Goal: Information Seeking & Learning: Check status

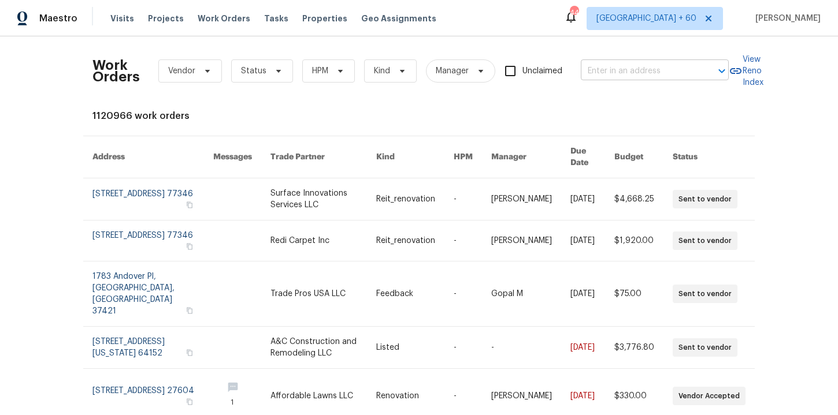
click at [627, 72] on input "text" at bounding box center [639, 71] width 116 height 18
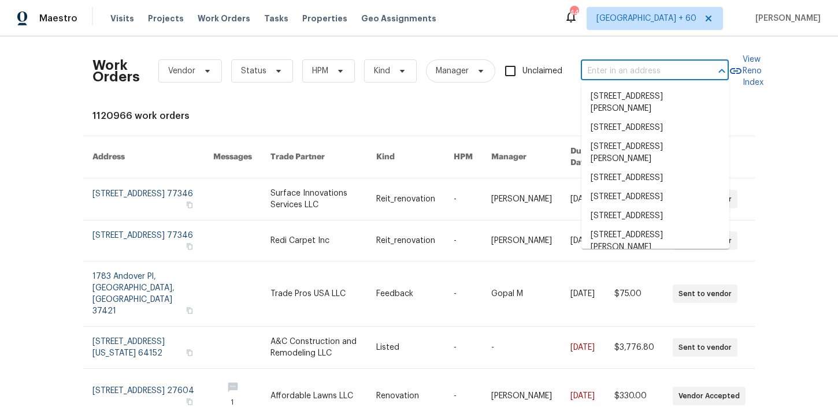
paste input "306 Shady Oak Rd Keene, TX 76059"
type input "306 Shady Oak Rd Keene, TX 76059"
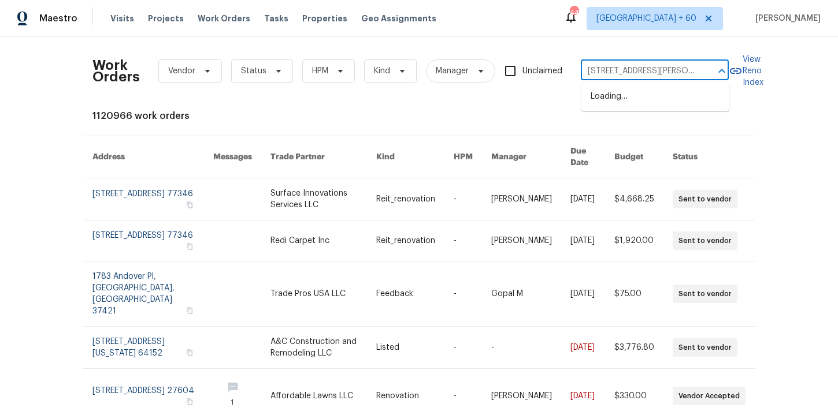
scroll to position [0, 28]
click at [631, 95] on li "306 Shady Oak Rd, Keene, TX 76059" at bounding box center [655, 102] width 148 height 31
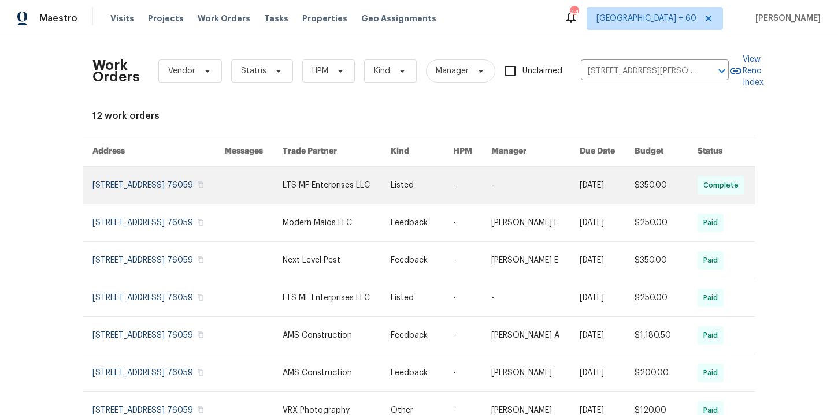
click at [145, 188] on link at bounding box center [158, 185] width 132 height 37
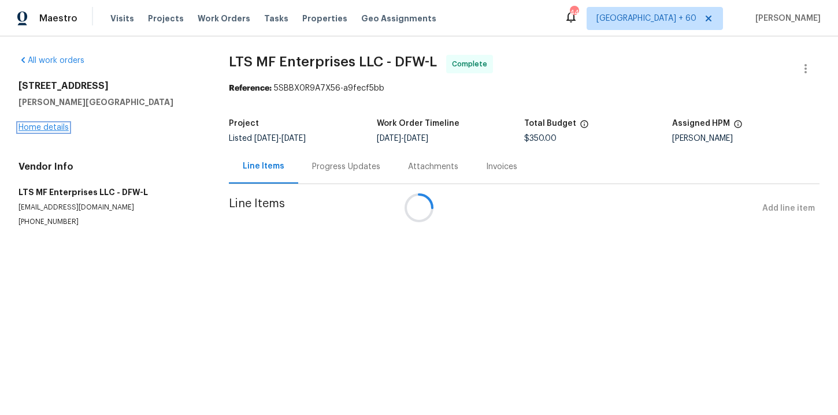
click at [59, 126] on link "Home details" at bounding box center [43, 128] width 50 height 8
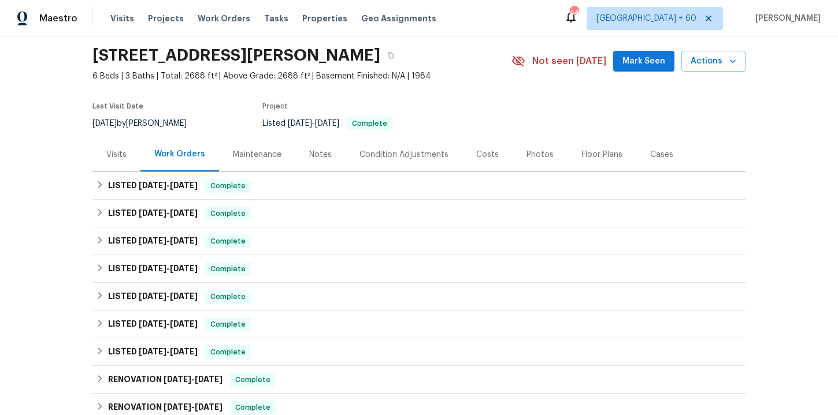
scroll to position [82, 0]
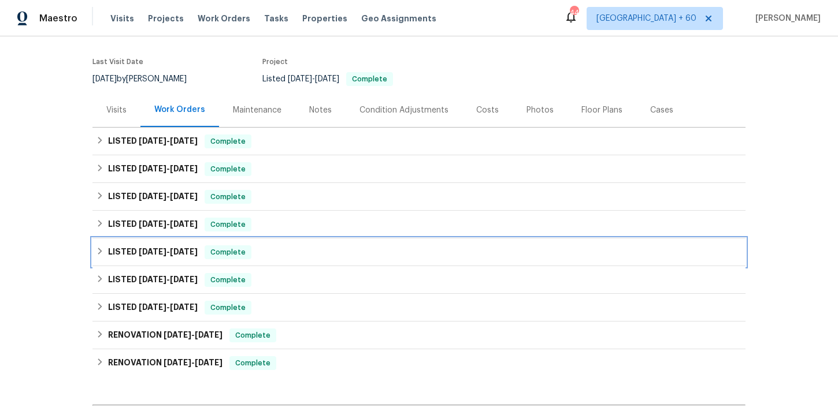
click at [278, 251] on div "LISTED 5/23/25 - 5/30/25 Complete" at bounding box center [419, 252] width 646 height 14
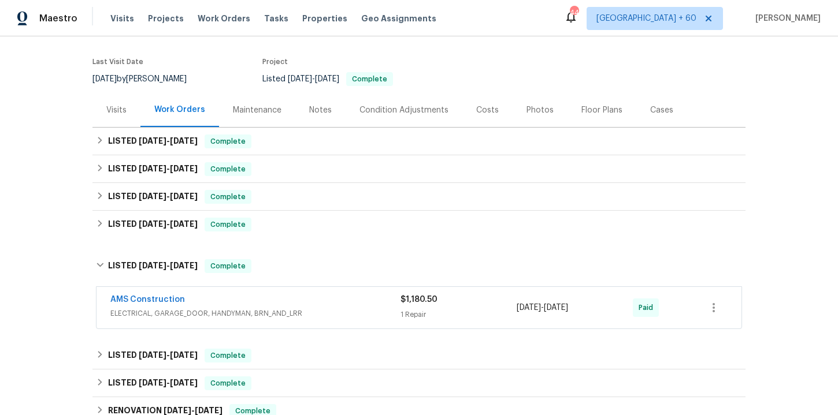
click at [297, 299] on div "AMS Construction" at bounding box center [255, 301] width 290 height 14
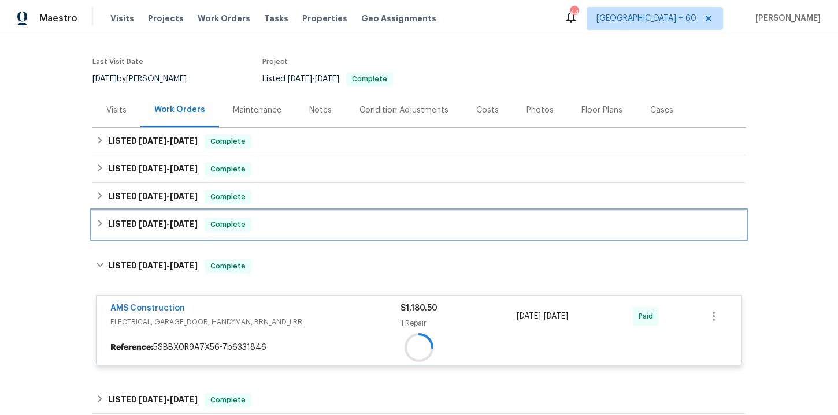
click at [280, 224] on div "LISTED 6/19/25 - 6/26/25 Complete" at bounding box center [419, 225] width 646 height 14
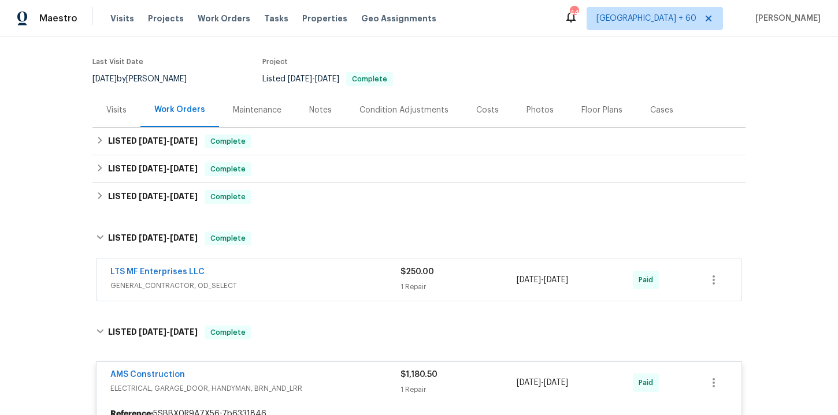
click at [298, 271] on div "LTS MF Enterprises LLC" at bounding box center [255, 273] width 290 height 14
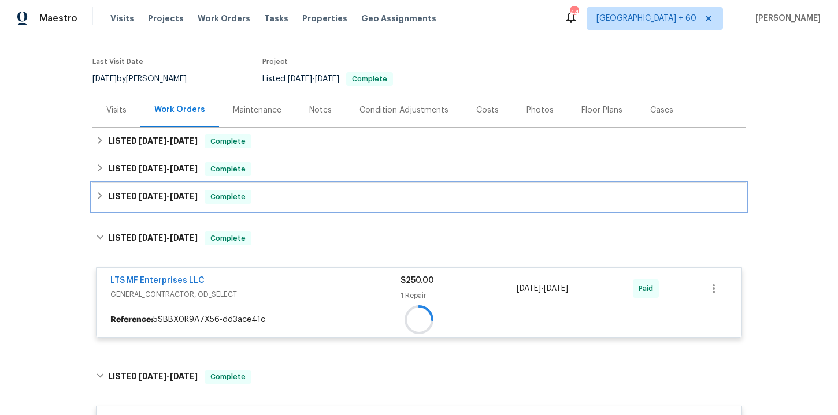
click at [265, 199] on div "LISTED 8/25/25 - 9/2/25 Complete" at bounding box center [419, 197] width 646 height 14
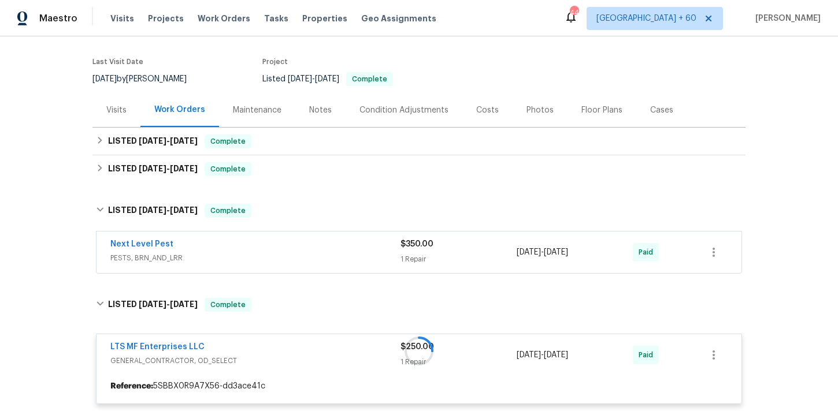
click at [280, 251] on div "Next Level Pest" at bounding box center [255, 246] width 290 height 14
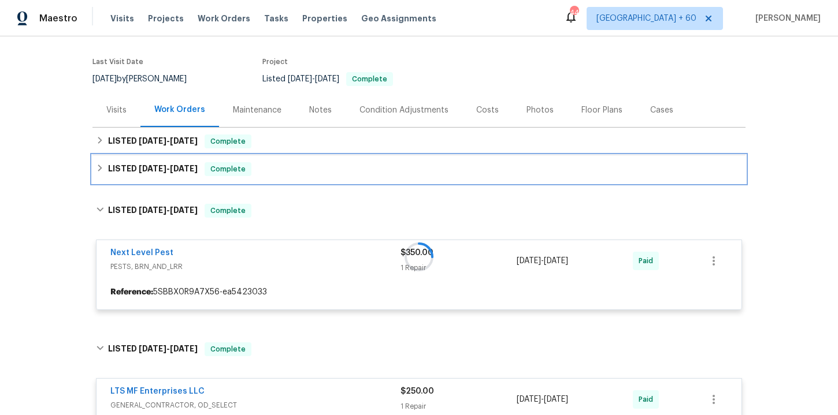
click at [279, 167] on div "LISTED 9/2/25 - 9/4/25 Complete" at bounding box center [419, 169] width 646 height 14
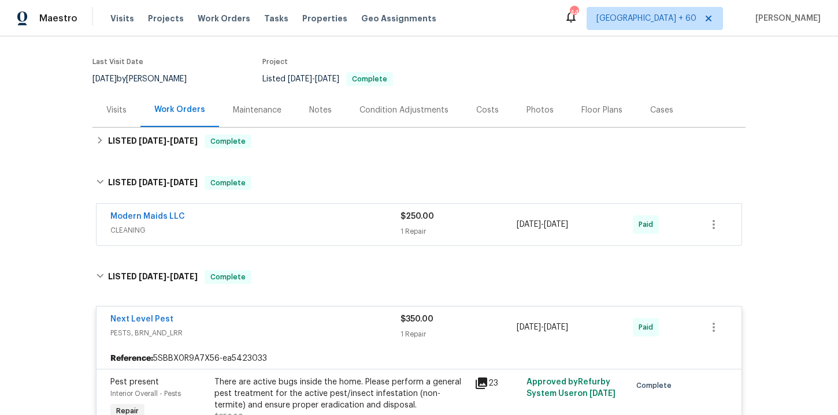
click at [295, 224] on div "Modern Maids LLC" at bounding box center [255, 218] width 290 height 14
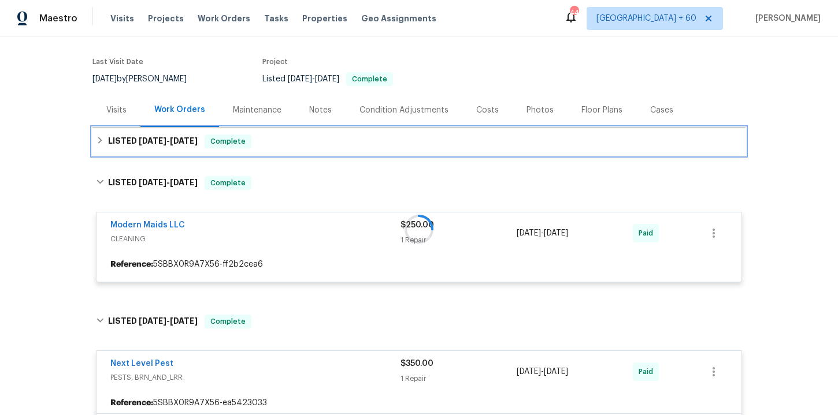
click at [290, 135] on div "LISTED 9/10/25 - 9/17/25 Complete" at bounding box center [419, 142] width 646 height 14
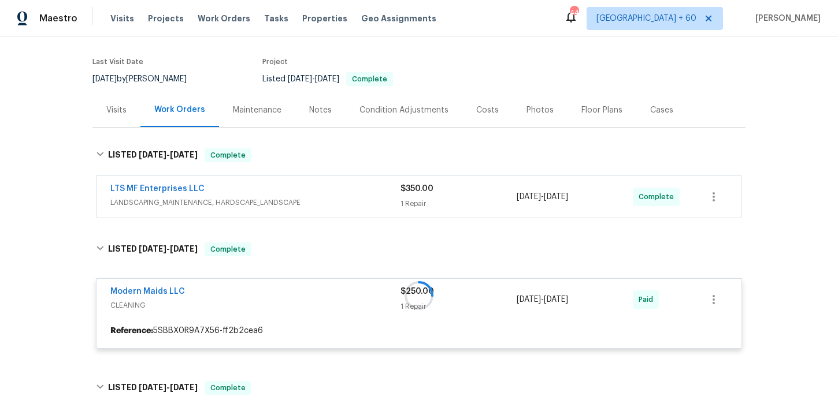
click at [302, 198] on span "LANDSCAPING_MAINTENANCE, HARDSCAPE_LANDSCAPE" at bounding box center [255, 203] width 290 height 12
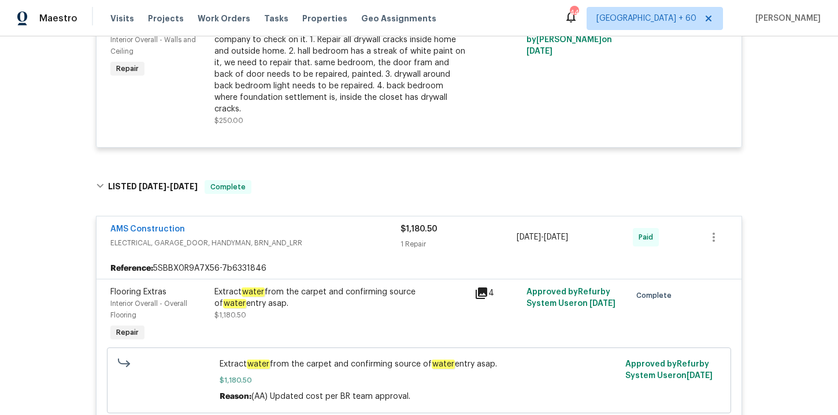
scroll to position [1619, 0]
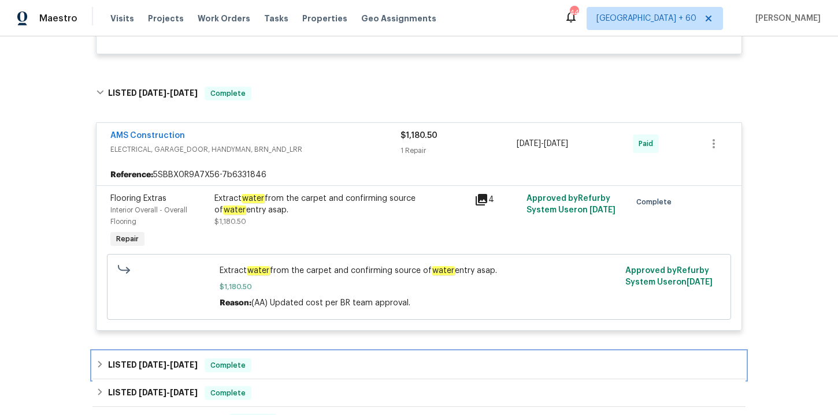
click at [314, 359] on div "LISTED 5/13/25 - 5/16/25 Complete" at bounding box center [419, 366] width 646 height 14
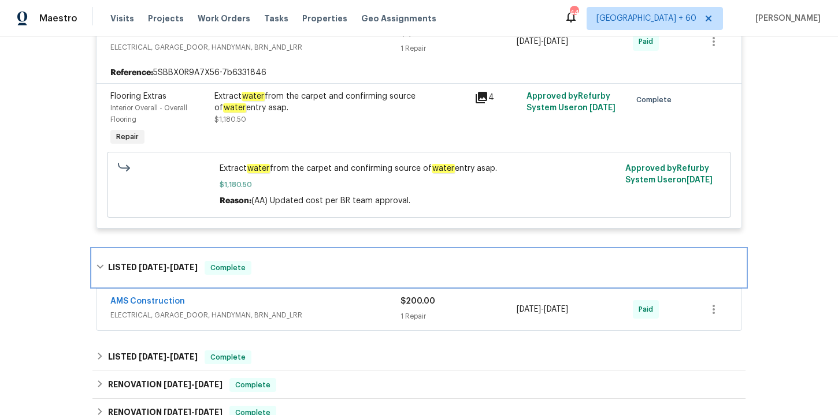
scroll to position [1793, 0]
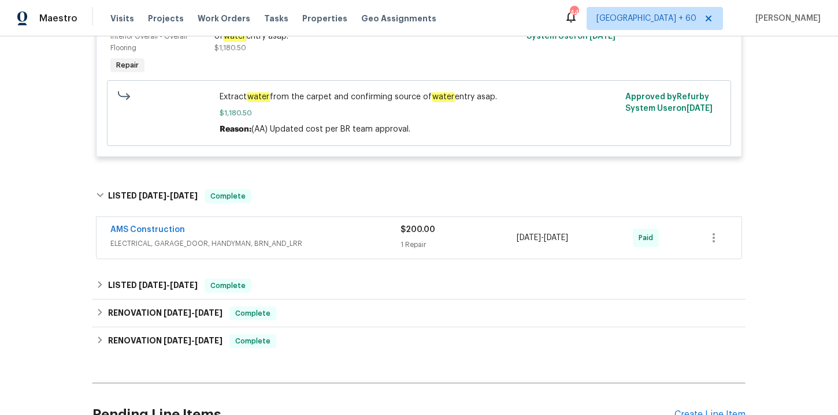
click at [317, 238] on span "ELECTRICAL, GARAGE_DOOR, HANDYMAN, BRN_AND_LRR" at bounding box center [255, 244] width 290 height 12
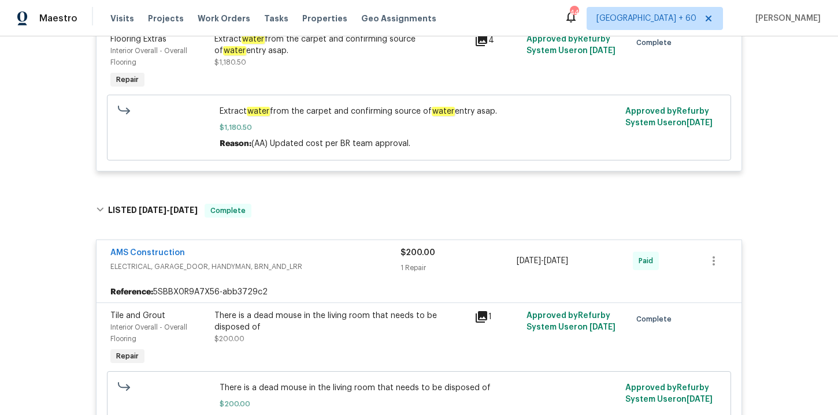
scroll to position [1937, 0]
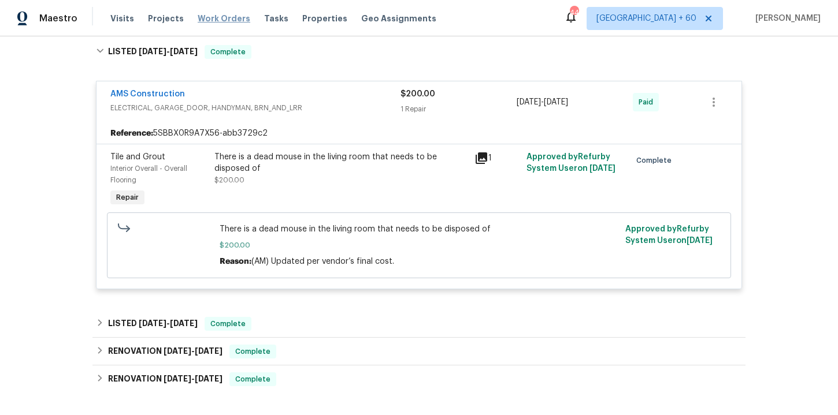
click at [209, 18] on span "Work Orders" at bounding box center [224, 19] width 53 height 12
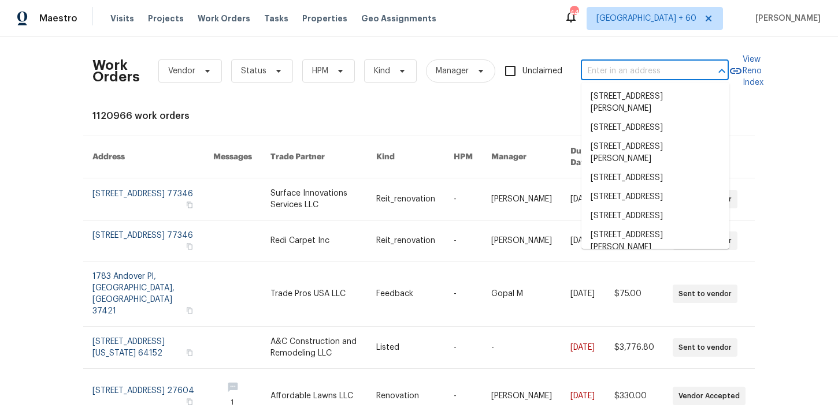
click at [622, 69] on input "text" at bounding box center [639, 71] width 116 height 18
paste input "4727 Garden Hills Dr Stone Mountain, GA 30083"
type input "4727 Garden Hills Dr Stone Mountain, GA 30083"
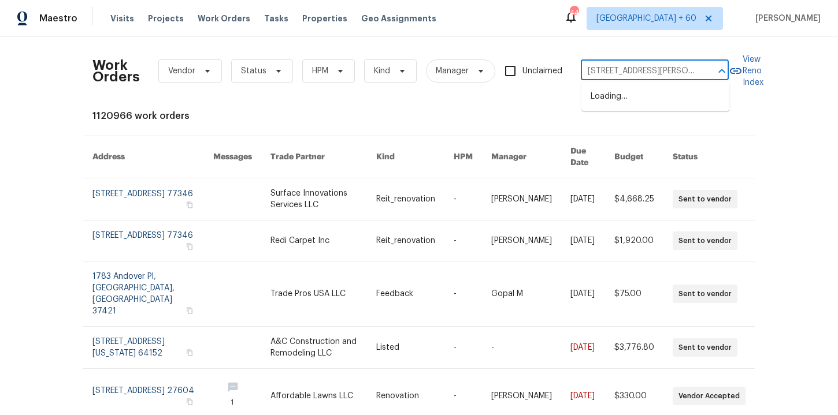
scroll to position [0, 73]
click at [629, 99] on li "4727 Garden Hills Dr, Stone Mountain, GA 30083" at bounding box center [655, 96] width 148 height 19
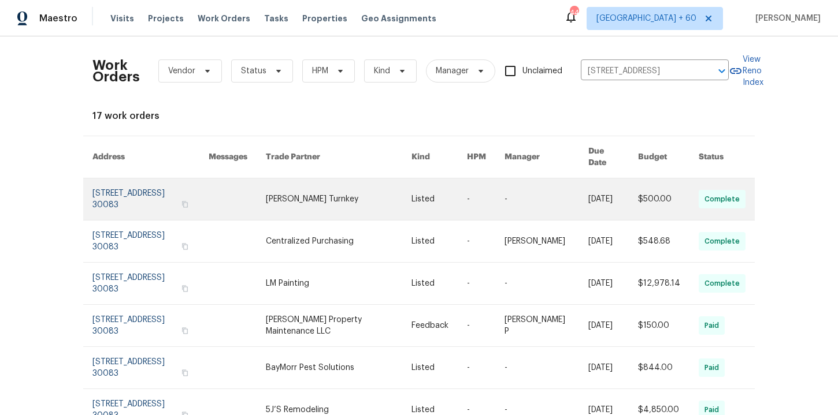
click at [144, 189] on link at bounding box center [150, 199] width 116 height 42
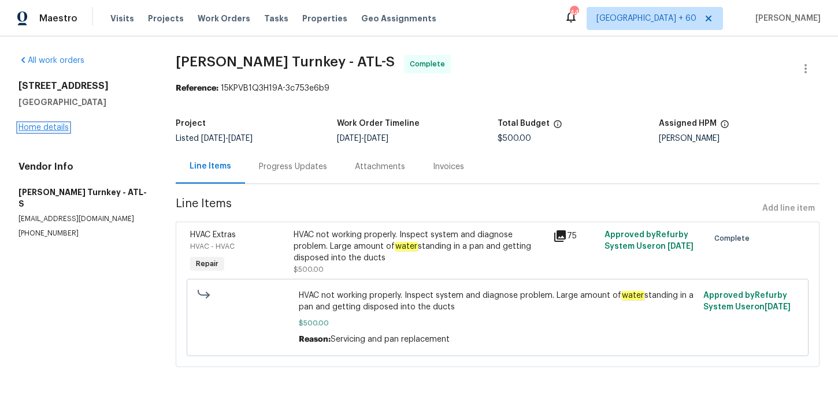
click at [50, 125] on link "Home details" at bounding box center [43, 128] width 50 height 8
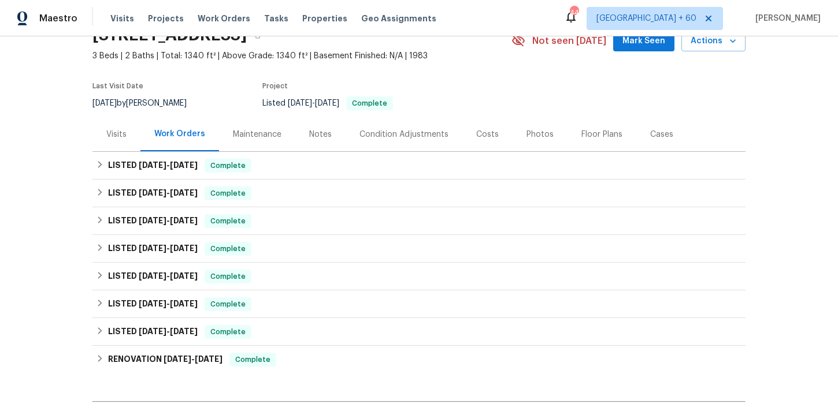
scroll to position [59, 0]
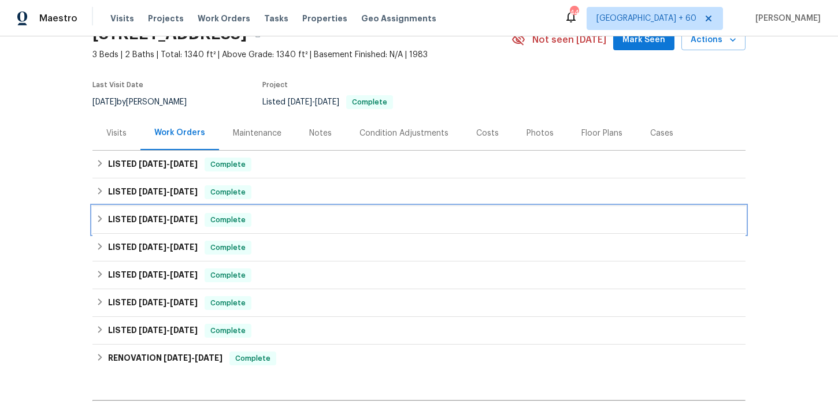
click at [296, 222] on div "LISTED 3/31/25 - 4/5/25 Complete" at bounding box center [419, 220] width 646 height 14
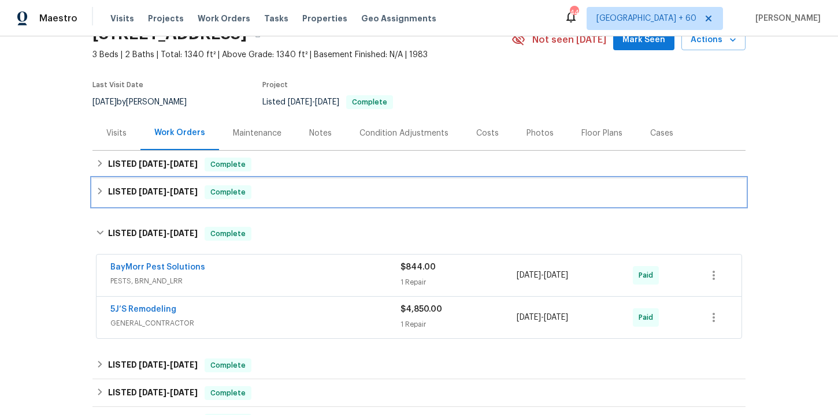
click at [288, 199] on div "LISTED 6/4/25 - 6/6/25 Complete" at bounding box center [418, 192] width 653 height 28
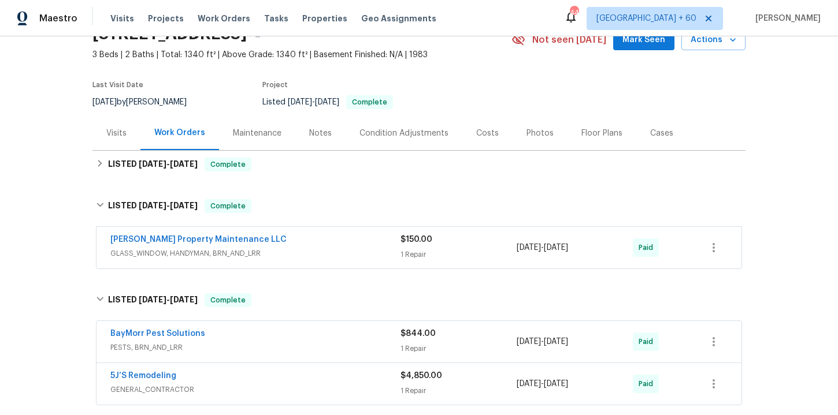
click at [321, 262] on div "Glen Property Maintenance LLC GLASS_WINDOW, HANDYMAN, BRN_AND_LRR $150.00 1 Rep…" at bounding box center [418, 248] width 645 height 42
click at [317, 243] on div "Glen Property Maintenance LLC" at bounding box center [255, 241] width 290 height 14
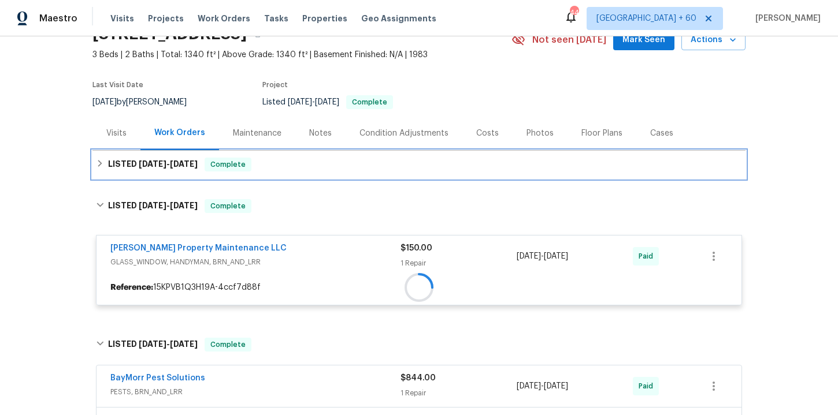
click at [295, 160] on div "LISTED 8/22/25 - 9/15/25 Complete" at bounding box center [419, 165] width 646 height 14
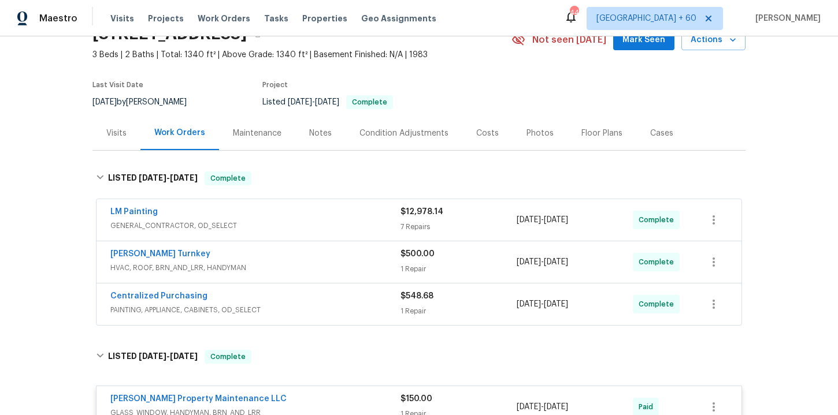
click at [317, 304] on span "PAINTING, APPLIANCE, CABINETS, OD_SELECT" at bounding box center [255, 310] width 290 height 12
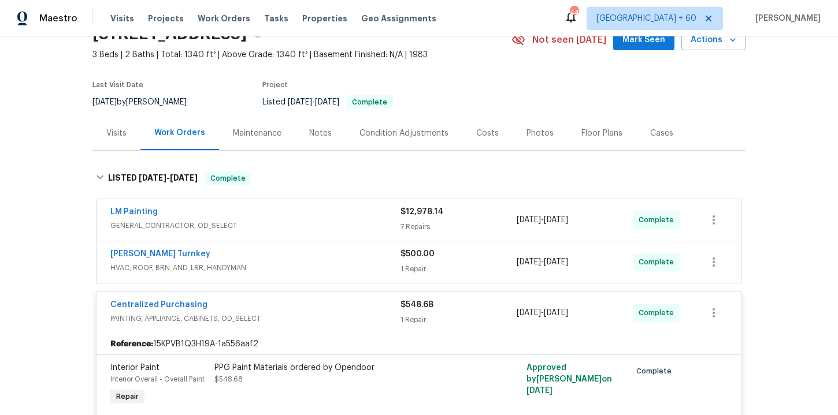
click at [305, 267] on span "HVAC, ROOF, BRN_AND_LRR, HANDYMAN" at bounding box center [255, 268] width 290 height 12
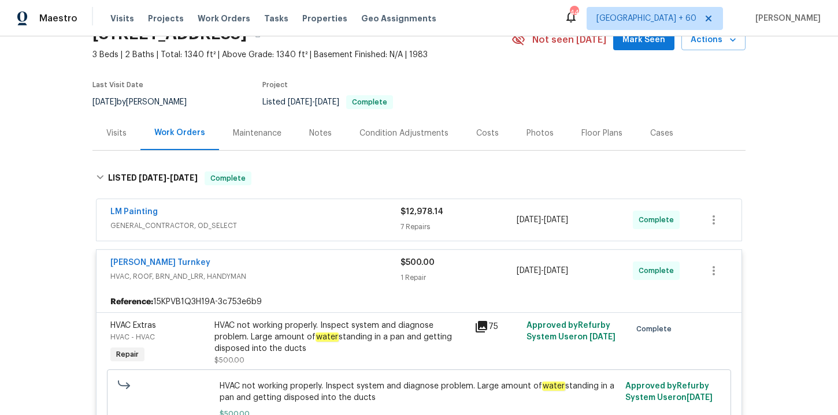
click at [288, 224] on span "GENERAL_CONTRACTOR, OD_SELECT" at bounding box center [255, 226] width 290 height 12
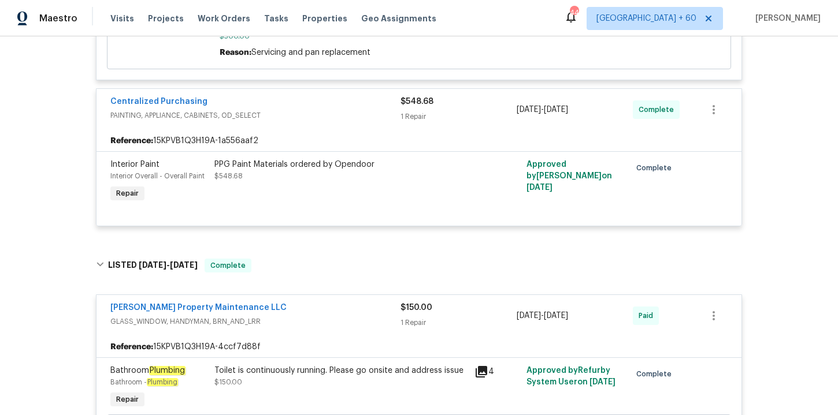
scroll to position [1494, 0]
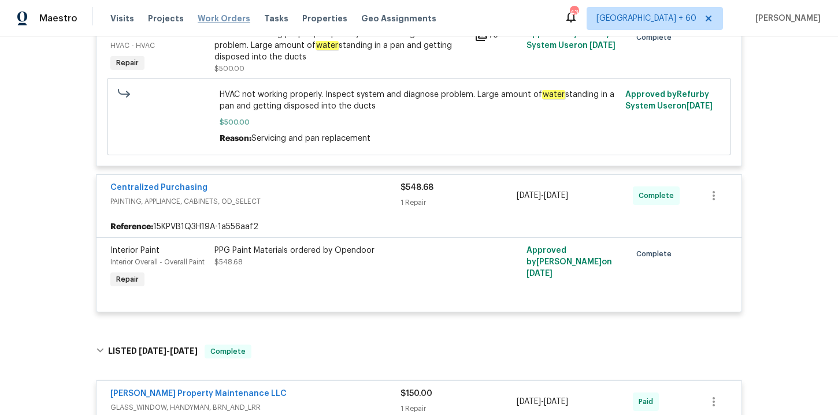
click at [228, 19] on span "Work Orders" at bounding box center [224, 19] width 53 height 12
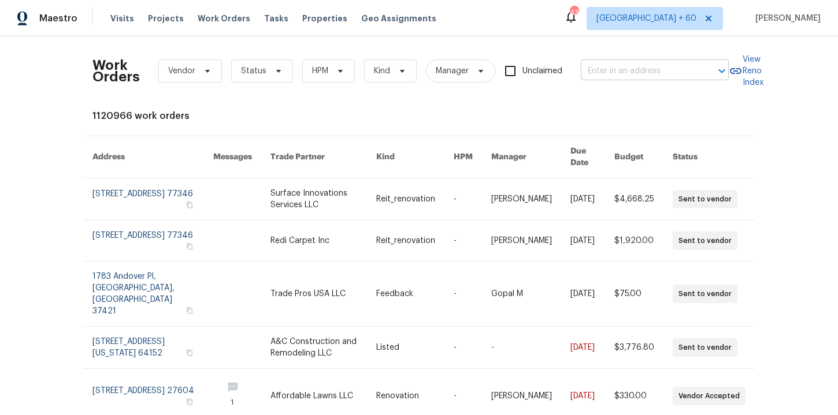
click at [605, 68] on input "text" at bounding box center [639, 71] width 116 height 18
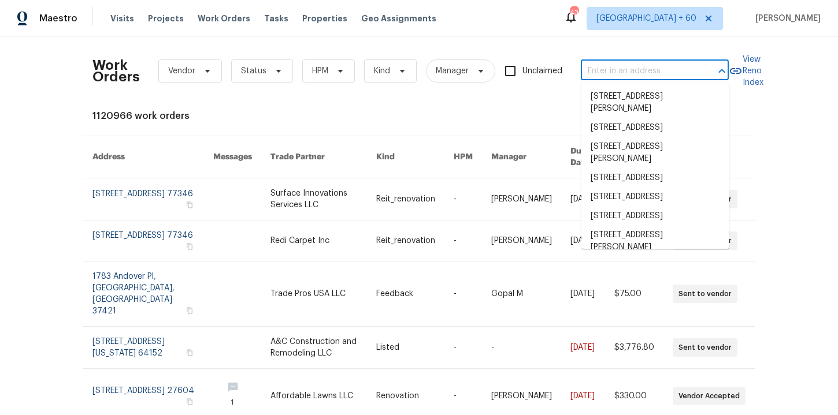
paste input "7977 Sweet Rose Ln Jacksonville, FL 32244"
type input "7977 Sweet Rose Ln Jacksonville, FL 32244"
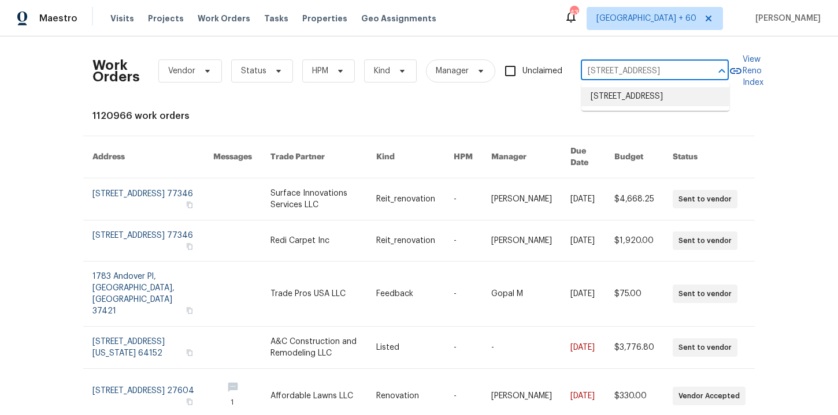
click at [627, 102] on li "7977 Sweet Rose Ln, Jacksonville, FL 32244" at bounding box center [655, 96] width 148 height 19
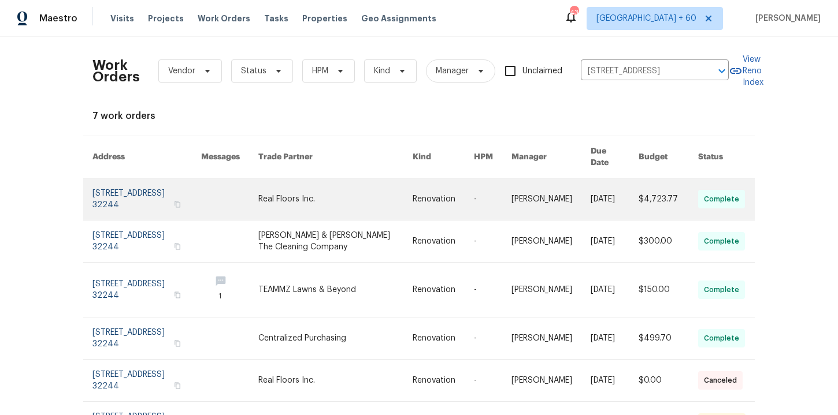
click at [154, 186] on link at bounding box center [146, 199] width 109 height 42
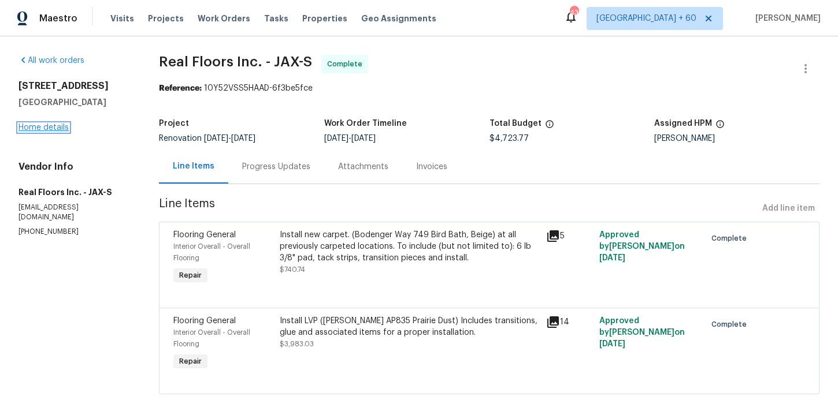
click at [61, 129] on link "Home details" at bounding box center [43, 128] width 50 height 8
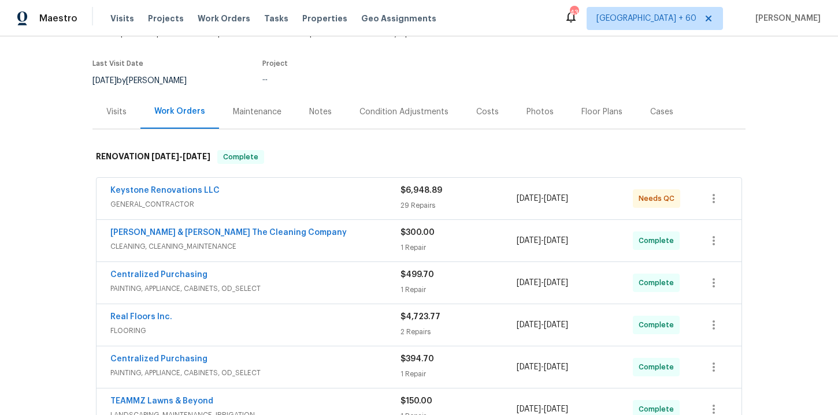
scroll to position [178, 0]
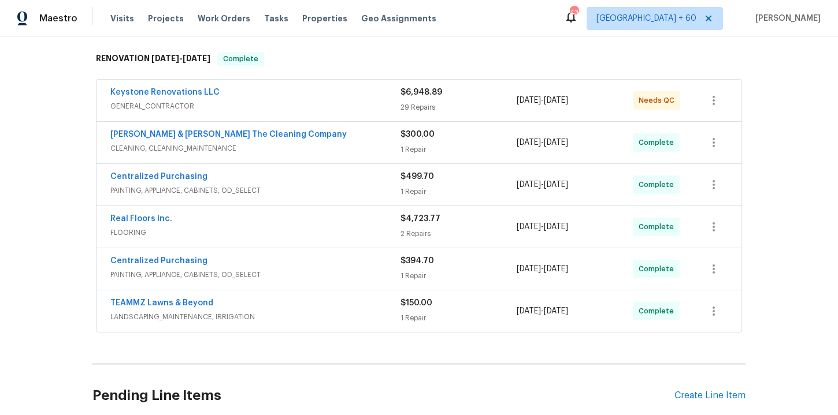
click at [310, 95] on div "Keystone Renovations LLC" at bounding box center [255, 94] width 290 height 14
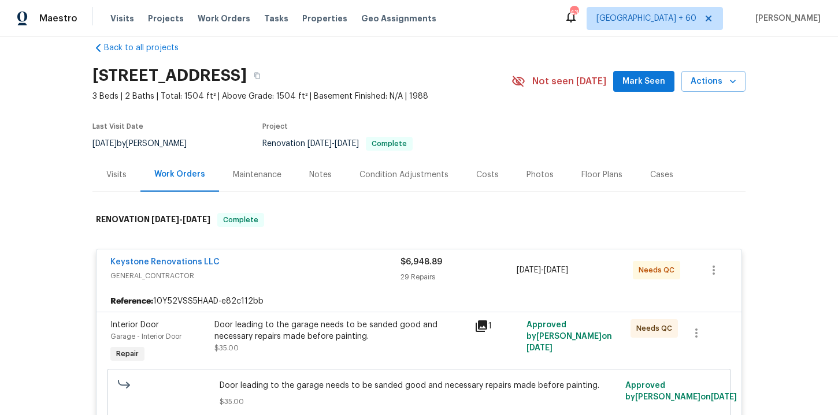
scroll to position [0, 0]
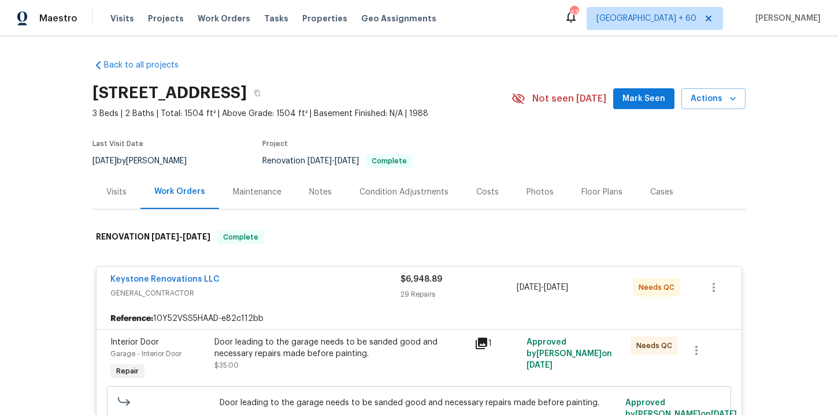
click at [252, 272] on div "Keystone Renovations LLC GENERAL_CONTRACTOR $6,948.89 29 Repairs 9/9/2025 - 9/1…" at bounding box center [418, 288] width 645 height 42
click at [238, 278] on div "Keystone Renovations LLC" at bounding box center [255, 281] width 290 height 14
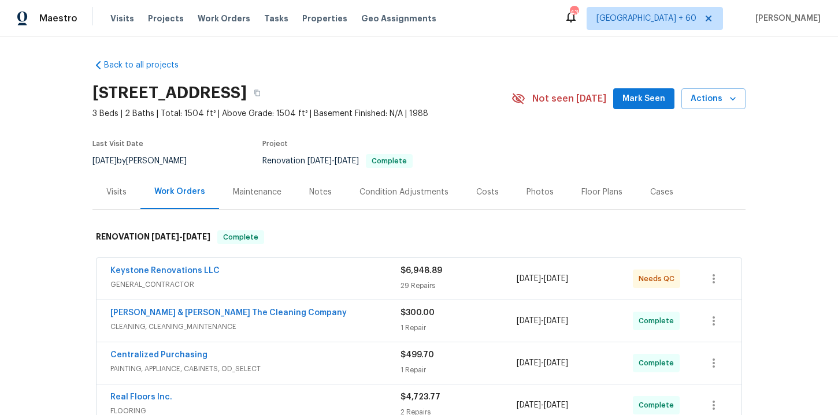
click at [237, 278] on div "Keystone Renovations LLC" at bounding box center [255, 272] width 290 height 14
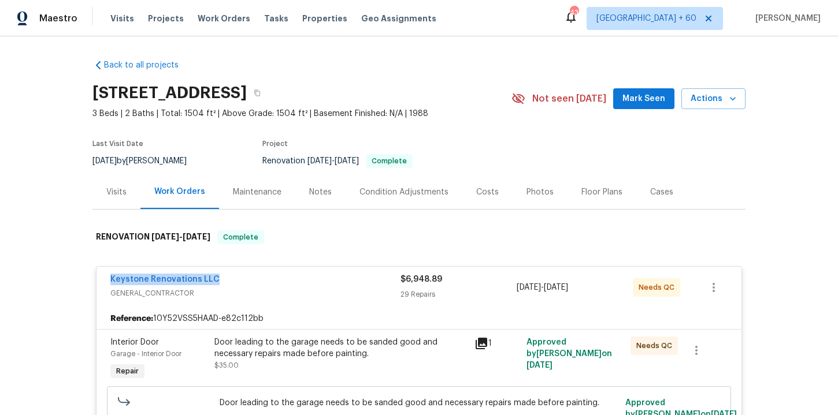
drag, startPoint x: 227, startPoint y: 276, endPoint x: 108, endPoint y: 275, distance: 119.0
click at [108, 275] on div "Keystone Renovations LLC GENERAL_CONTRACTOR $6,948.89 29 Repairs 9/9/2025 - 9/1…" at bounding box center [418, 288] width 645 height 42
copy link "Keystone Renovations LLC"
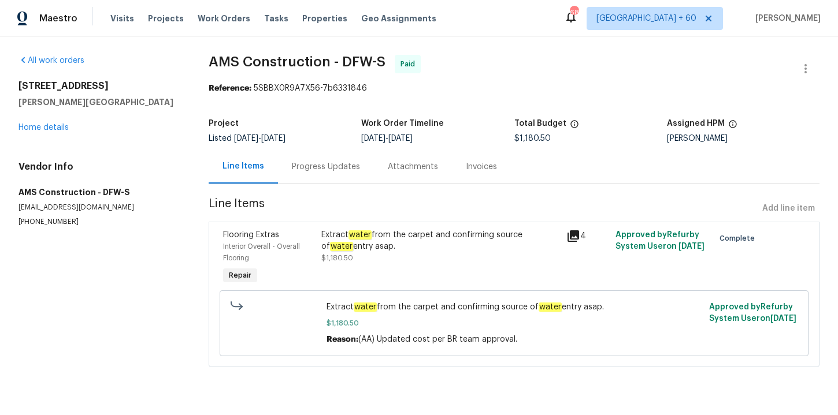
click at [283, 152] on div "Progress Updates" at bounding box center [326, 167] width 96 height 34
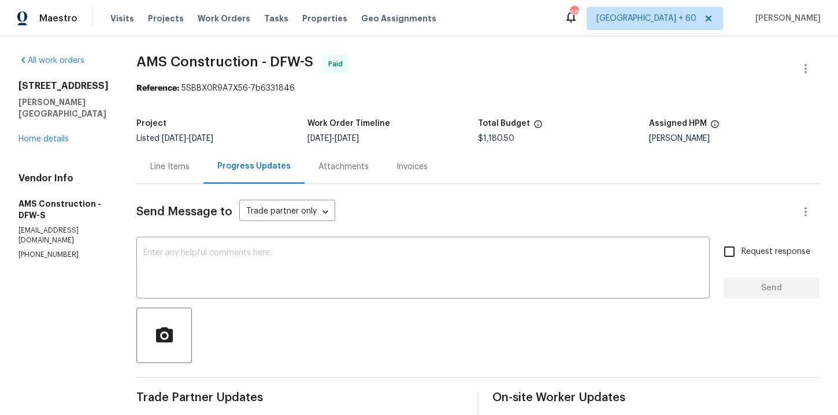
click at [176, 169] on div "Line Items" at bounding box center [169, 167] width 39 height 12
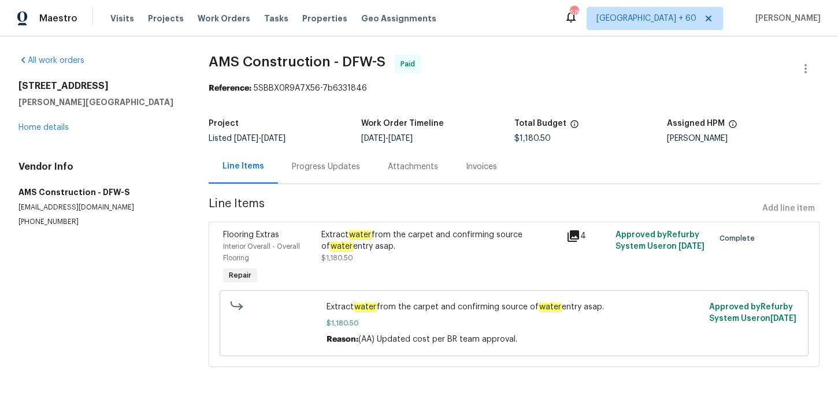
click at [414, 254] on div "Extract water from the carpet and confirming source of water entry asap. $1,180…" at bounding box center [440, 246] width 239 height 35
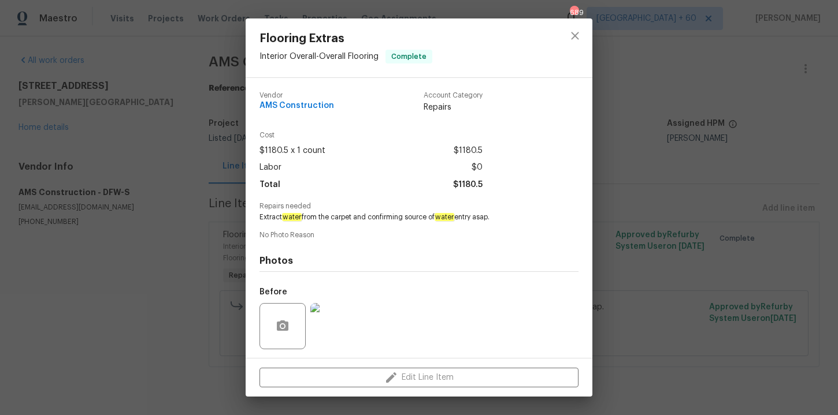
scroll to position [78, 0]
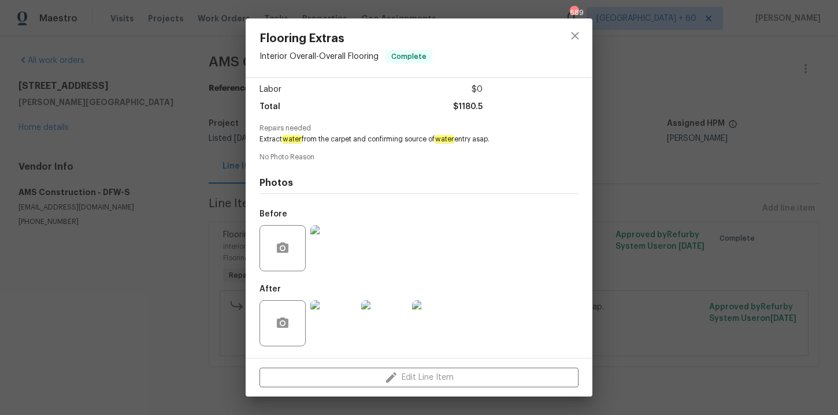
click at [664, 259] on div "Flooring Extras Interior Overall - Overall Flooring Complete Vendor AMS Constru…" at bounding box center [419, 207] width 838 height 415
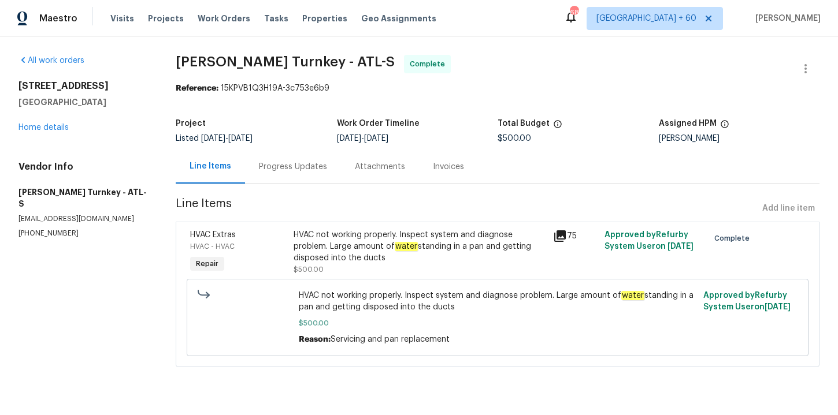
click at [293, 168] on div "Progress Updates" at bounding box center [293, 167] width 68 height 12
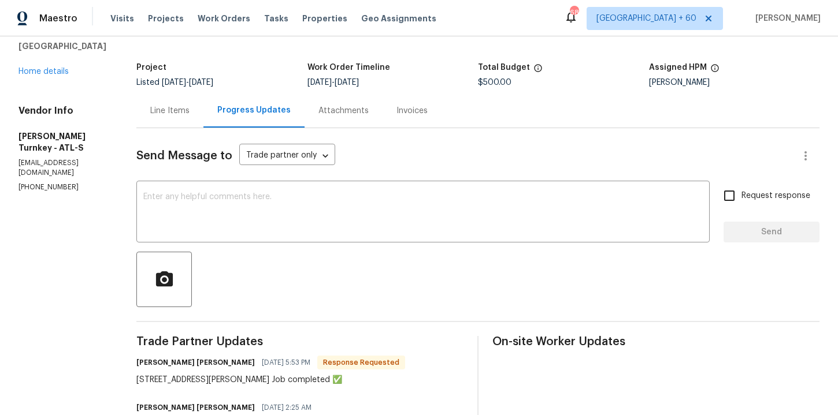
scroll to position [32, 0]
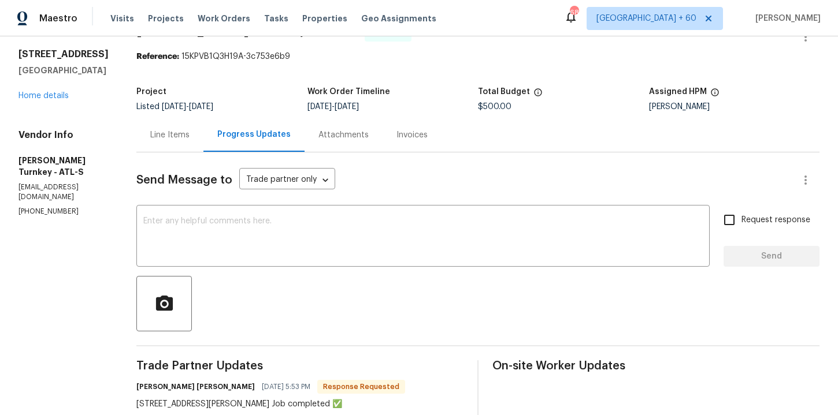
click at [173, 139] on div "Line Items" at bounding box center [169, 135] width 39 height 12
